Goal: Task Accomplishment & Management: Manage account settings

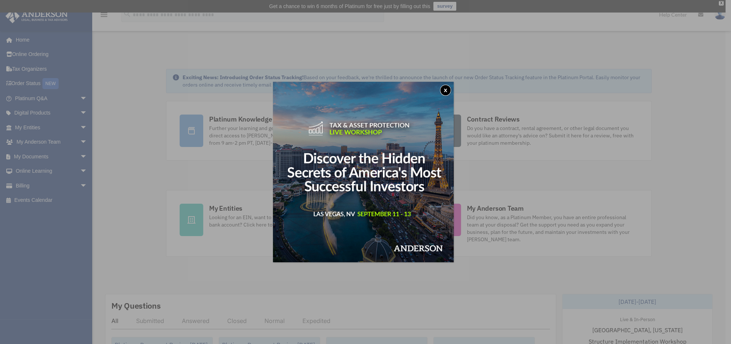
click at [451, 88] on button "x" at bounding box center [445, 90] width 11 height 11
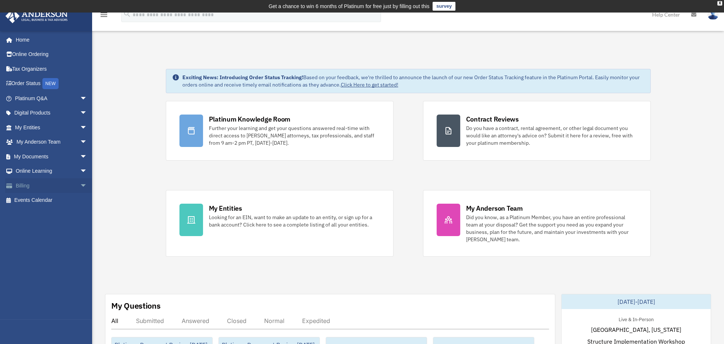
click at [26, 184] on link "Billing arrow_drop_down" at bounding box center [51, 185] width 93 height 15
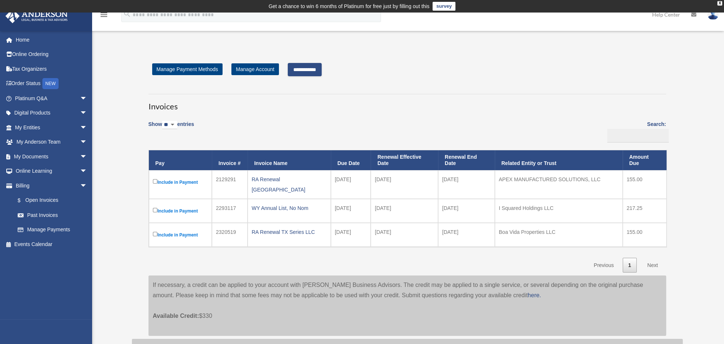
click at [320, 70] on input "**********" at bounding box center [305, 69] width 34 height 13
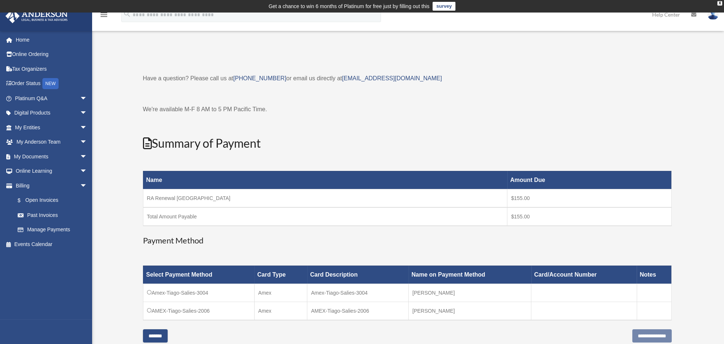
scroll to position [41, 0]
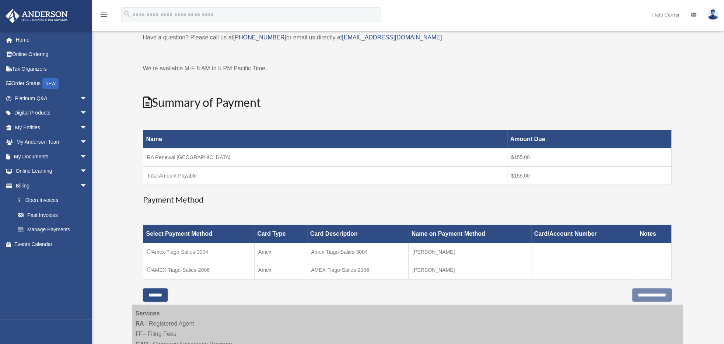
click at [147, 247] on td "Amex-Tiago-Salies-3004" at bounding box center [198, 252] width 111 height 18
click at [649, 292] on input "**********" at bounding box center [652, 295] width 39 height 13
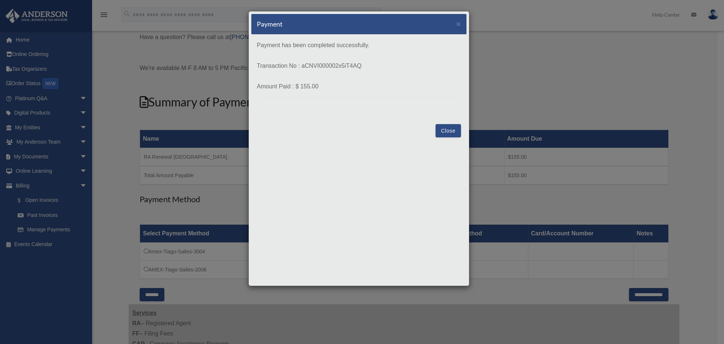
click at [450, 130] on button "Close" at bounding box center [448, 130] width 25 height 13
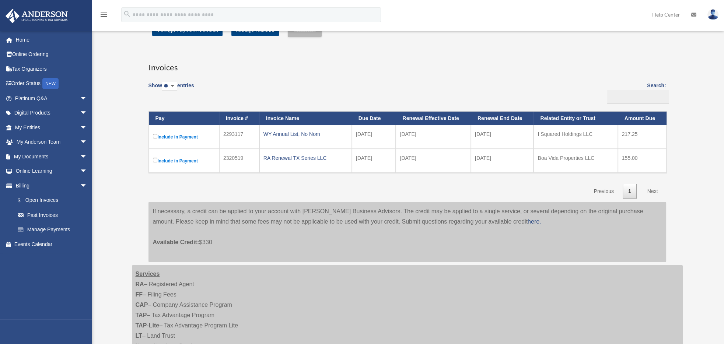
scroll to position [41, 0]
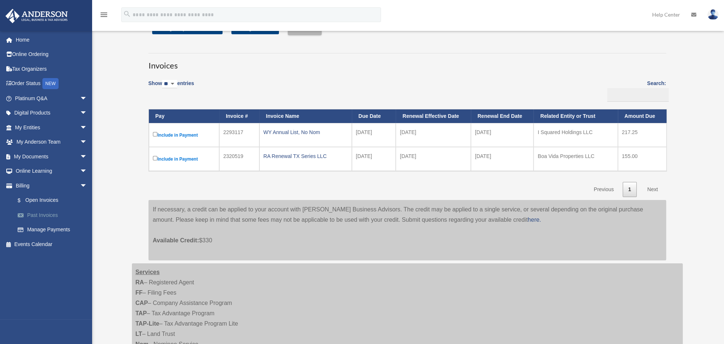
click at [40, 212] on link "Past Invoices" at bounding box center [54, 215] width 88 height 15
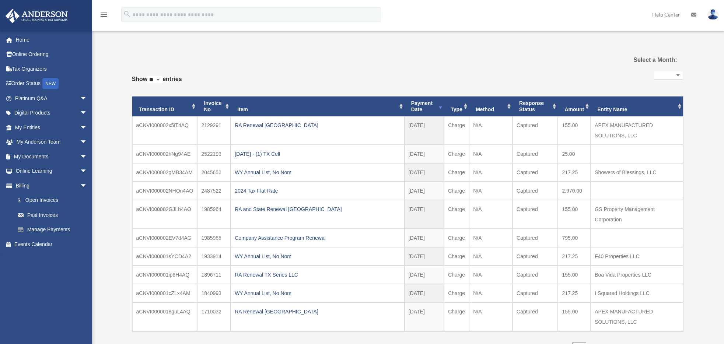
select select
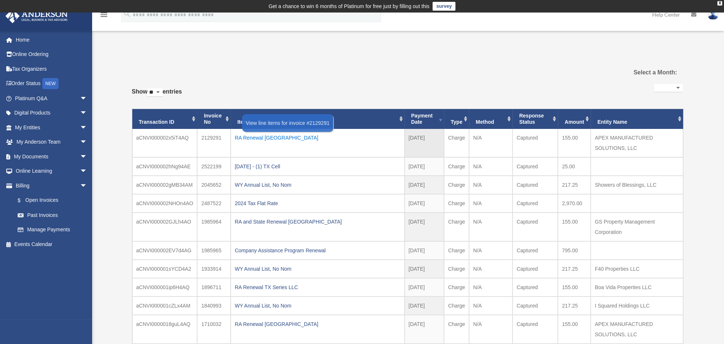
click at [256, 137] on div "RA Renewal TX" at bounding box center [318, 138] width 166 height 10
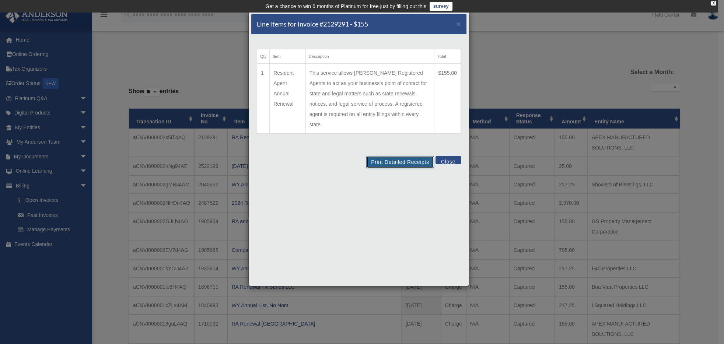
click at [410, 156] on button "Print Detailed Receipts" at bounding box center [399, 162] width 67 height 13
